Goal: Task Accomplishment & Management: Use online tool/utility

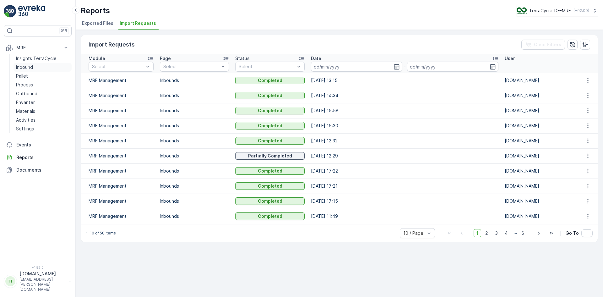
click at [22, 69] on p "Inbound" at bounding box center [24, 67] width 17 height 6
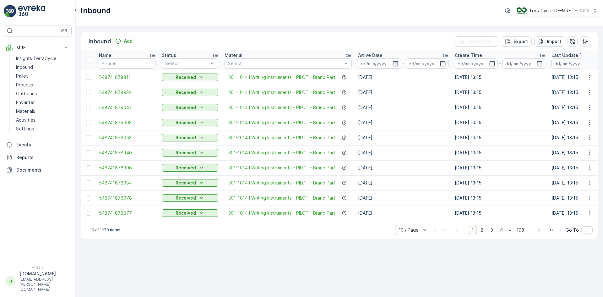
click at [396, 62] on icon "button" at bounding box center [395, 64] width 5 height 6
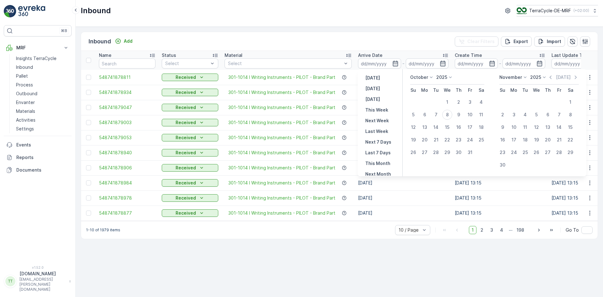
click at [421, 75] on p "October" at bounding box center [419, 77] width 18 height 6
click at [423, 124] on span "September" at bounding box center [426, 125] width 24 height 6
click at [437, 151] on div "30" at bounding box center [436, 152] width 10 height 10
type input "30.09.2025"
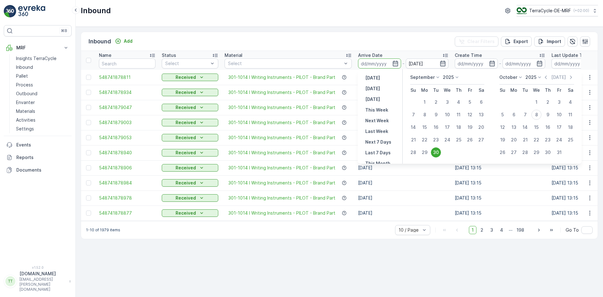
click at [437, 151] on div "30" at bounding box center [436, 152] width 10 height 10
type input "30.09.2025"
click at [395, 32] on div "Inbound Add Clear Filters Export Import" at bounding box center [339, 41] width 517 height 19
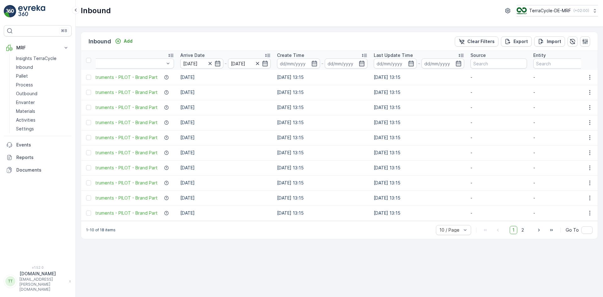
scroll to position [0, 189]
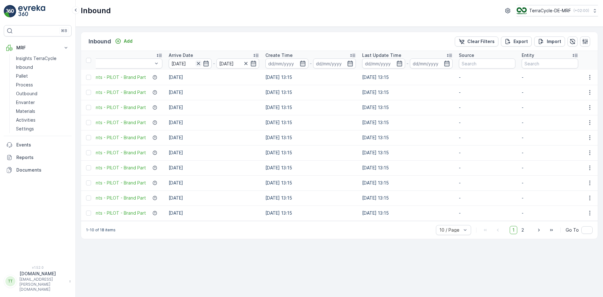
click at [196, 63] on icon "button" at bounding box center [198, 63] width 6 height 6
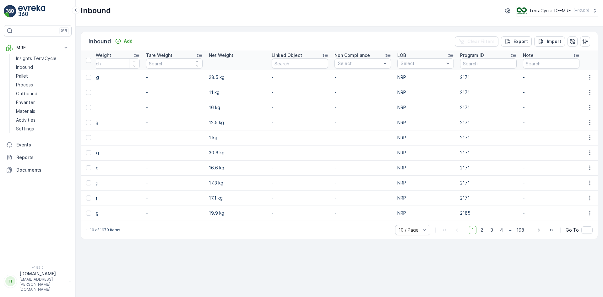
scroll to position [0, 692]
click at [469, 61] on input "text" at bounding box center [487, 63] width 57 height 10
paste input "CS292"
type input "CS292"
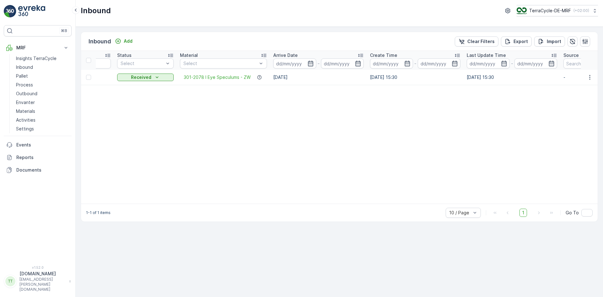
scroll to position [0, 41]
drag, startPoint x: 185, startPoint y: 79, endPoint x: 254, endPoint y: 80, distance: 68.2
click at [254, 80] on td "301-2078 I Eye Speculums - ZW" at bounding box center [227, 77] width 93 height 15
copy span "301-2078 I Eye Speculums - ZW"
click at [550, 39] on p "Import" at bounding box center [554, 41] width 14 height 6
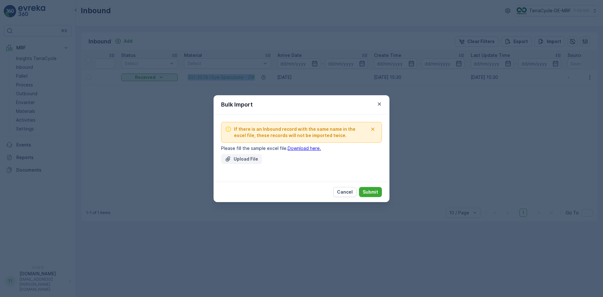
click at [239, 163] on button "Upload File" at bounding box center [241, 159] width 41 height 10
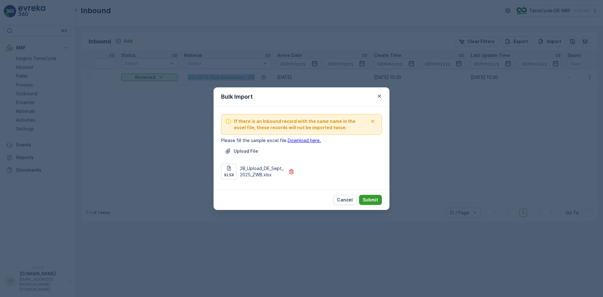
click at [368, 199] on p "Submit" at bounding box center [370, 200] width 15 height 6
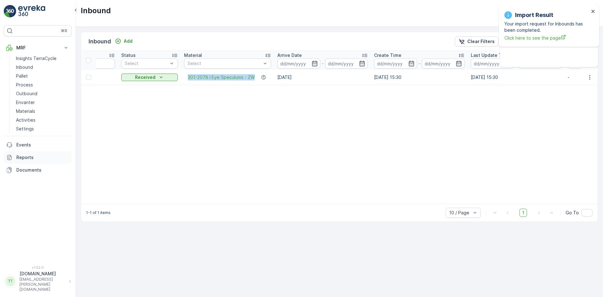
click at [21, 153] on link "Reports" at bounding box center [38, 157] width 68 height 13
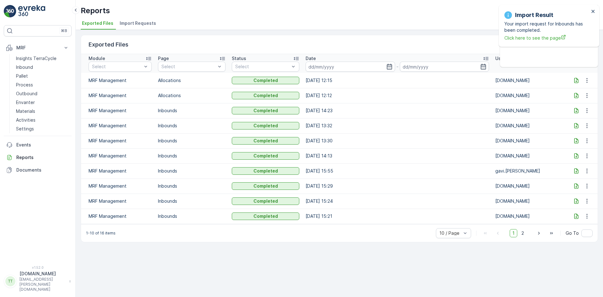
click at [144, 21] on span "Import Requests" at bounding box center [138, 23] width 36 height 6
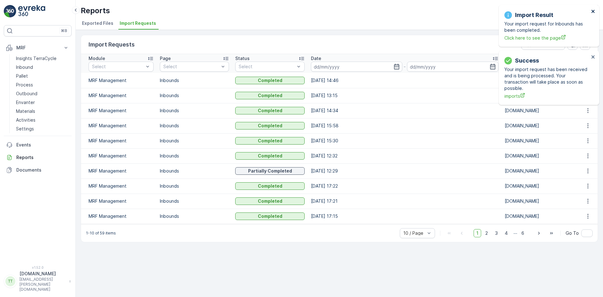
click at [592, 10] on icon "close" at bounding box center [593, 11] width 3 height 3
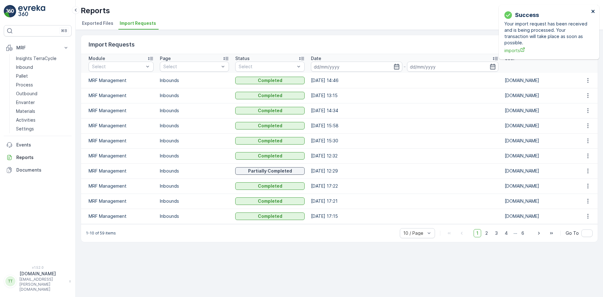
click at [592, 10] on icon "close" at bounding box center [593, 11] width 3 height 3
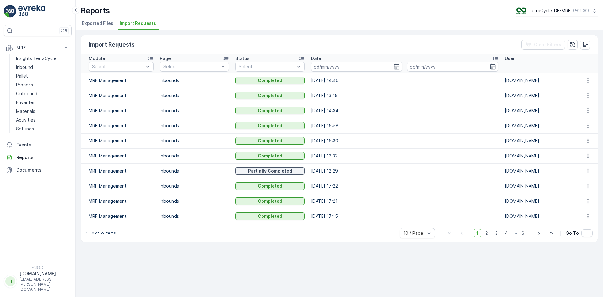
click at [549, 11] on p "TerraCycle-DE-MRF" at bounding box center [550, 11] width 42 height 6
type input "dk"
click at [550, 43] on span "Europe/Copenhagen (+02:00)" at bounding box center [556, 44] width 70 height 5
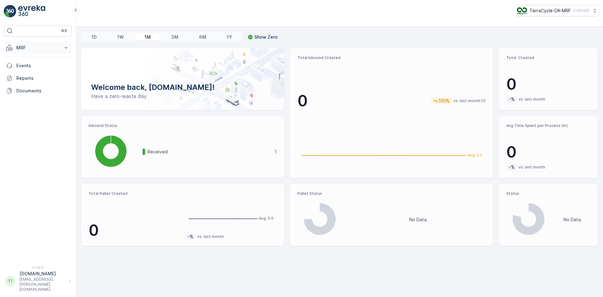
click at [23, 44] on button "MRF" at bounding box center [38, 47] width 68 height 13
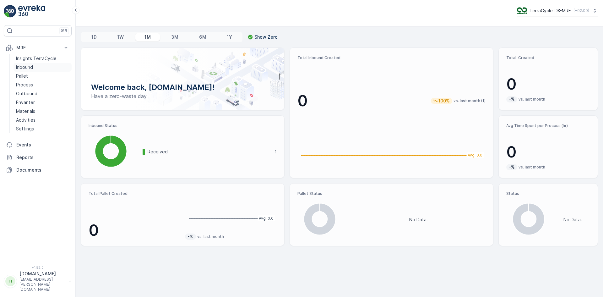
click at [31, 64] on p "Inbound" at bounding box center [24, 67] width 17 height 6
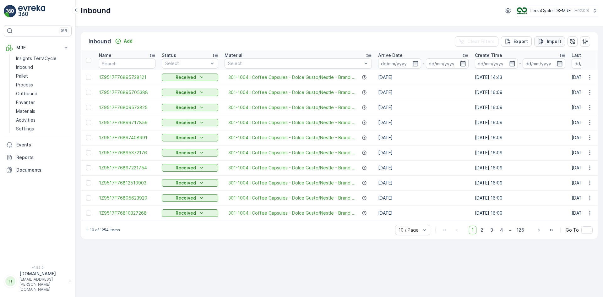
click at [553, 42] on p "Import" at bounding box center [554, 41] width 14 height 6
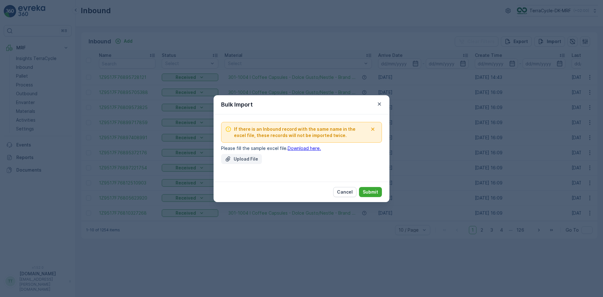
click at [240, 160] on p "Upload File" at bounding box center [246, 159] width 25 height 6
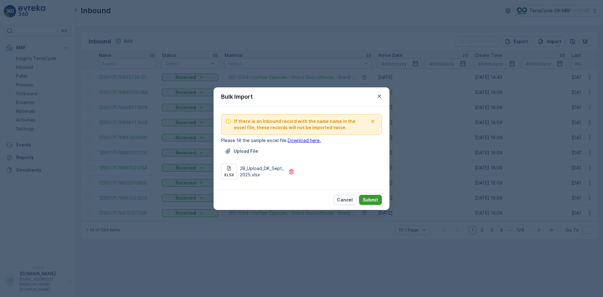
click at [375, 201] on p "Submit" at bounding box center [370, 200] width 15 height 6
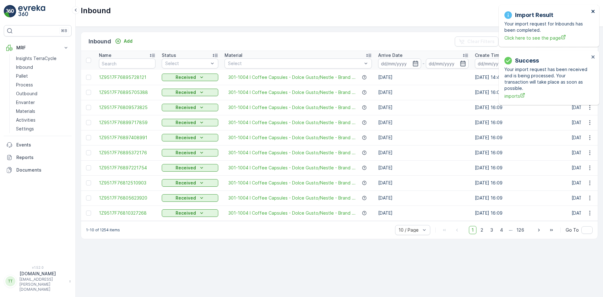
click at [593, 12] on icon "close" at bounding box center [593, 11] width 3 height 3
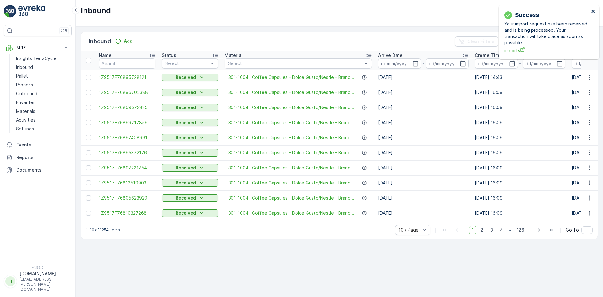
click at [593, 12] on icon "close" at bounding box center [593, 11] width 3 height 3
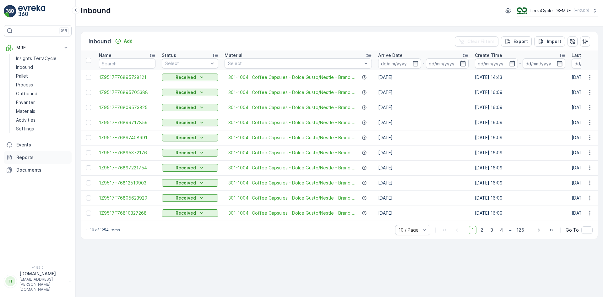
click at [32, 157] on p "Reports" at bounding box center [42, 157] width 53 height 6
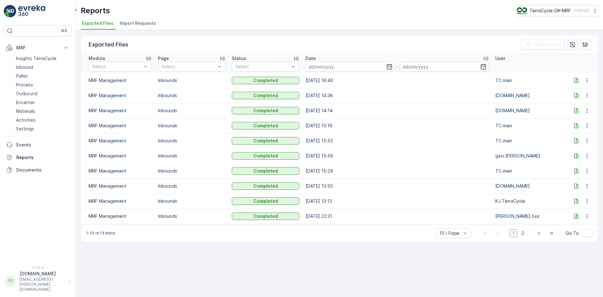
click at [140, 24] on span "Import Requests" at bounding box center [138, 23] width 36 height 6
